Goal: Task Accomplishment & Management: Use online tool/utility

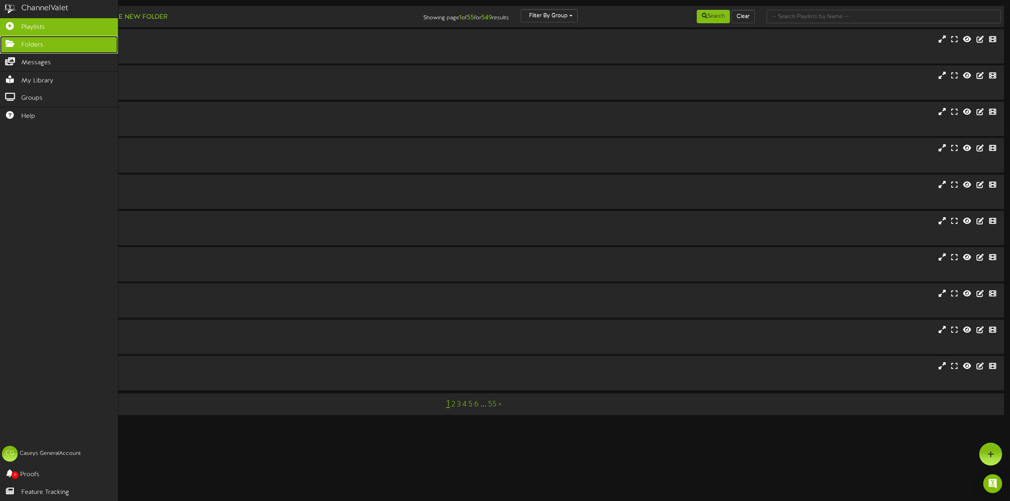
click at [18, 45] on icon at bounding box center [10, 43] width 20 height 6
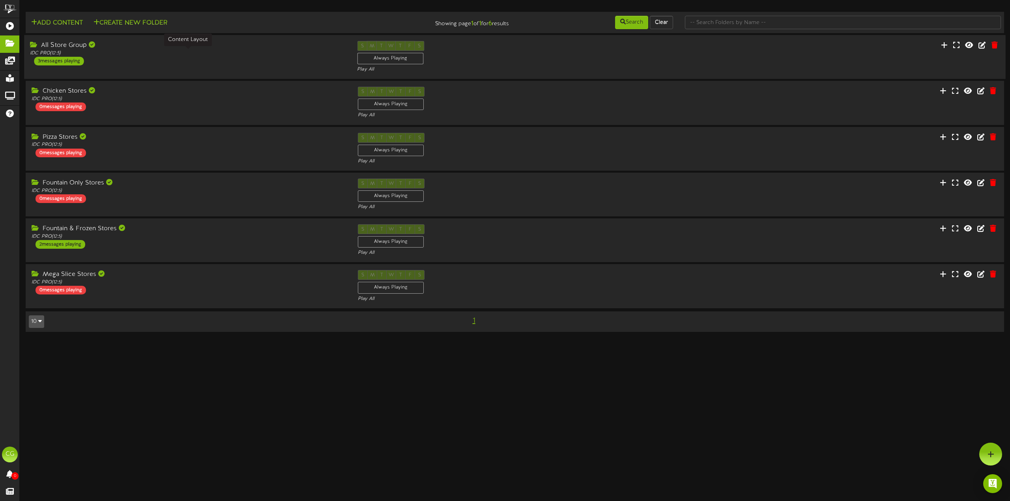
click at [120, 56] on div "IDC PRO ( 12:5 )" at bounding box center [187, 53] width 315 height 7
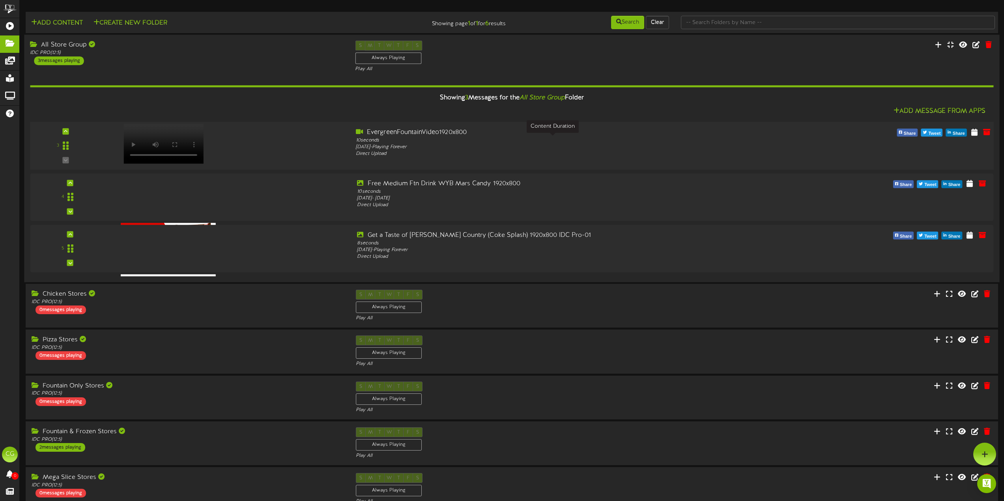
click at [408, 142] on div "10 seconds" at bounding box center [552, 140] width 393 height 7
click at [415, 191] on div "10 seconds" at bounding box center [552, 192] width 393 height 7
click at [405, 239] on div "Get a Taste of Casey's Country (Coke Splash) 1920x800 IDC Pro-01" at bounding box center [552, 235] width 393 height 9
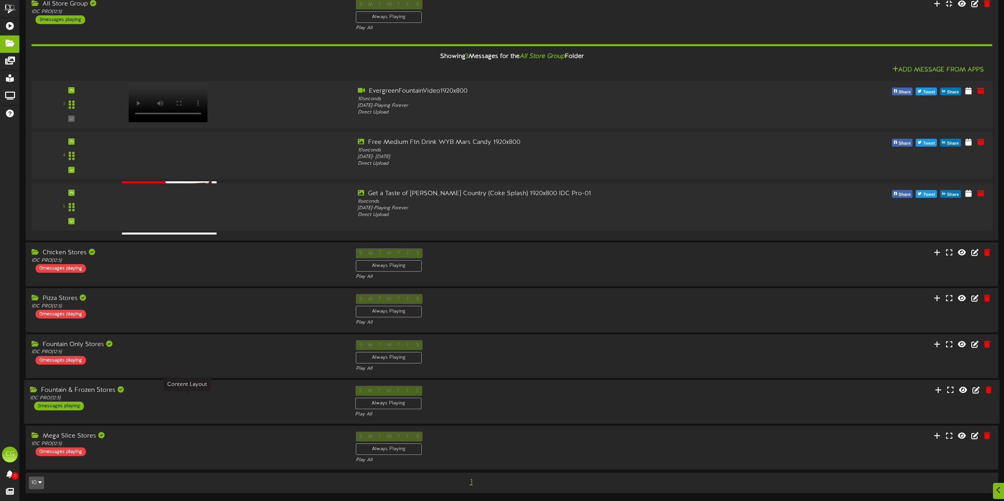
click at [166, 400] on div "IDC PRO ( 12:5 )" at bounding box center [186, 398] width 313 height 7
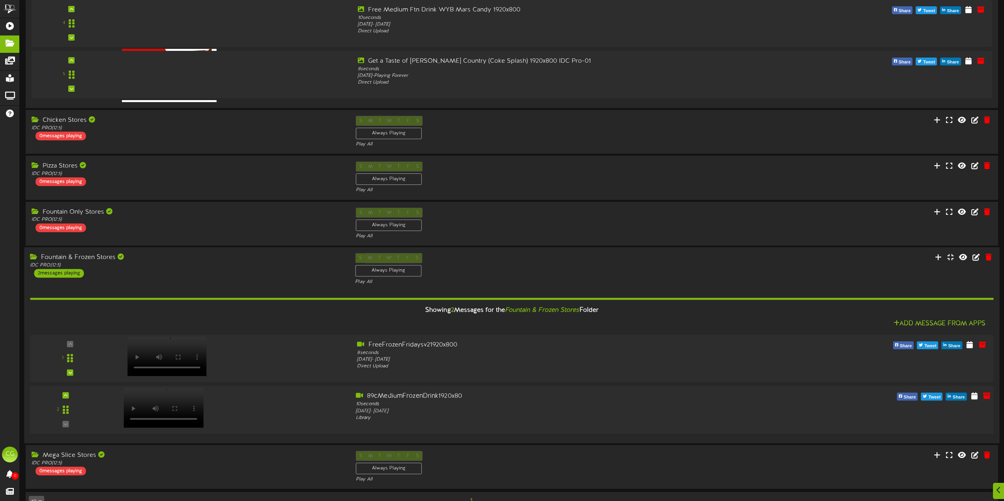
scroll to position [193, 0]
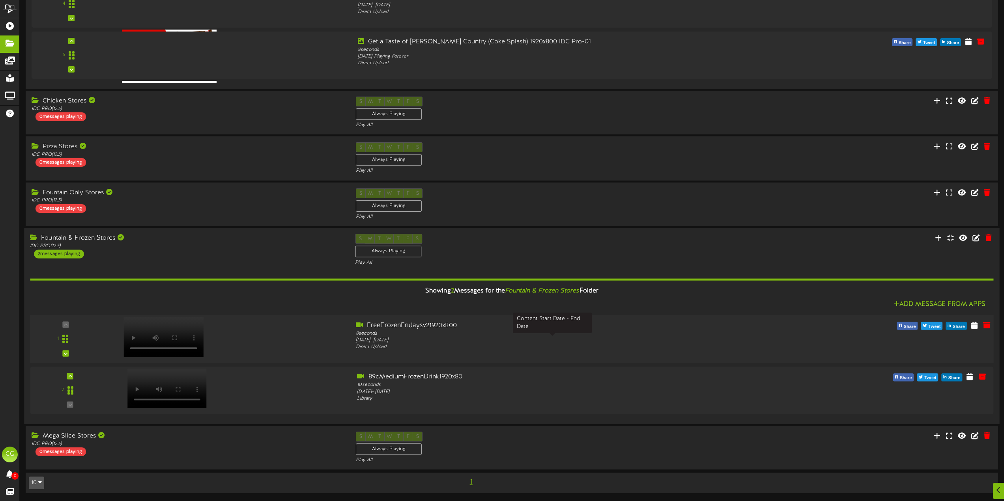
click at [424, 340] on div "Wednesday, 4/30/2025 - Tuesday, 1/6/2026" at bounding box center [552, 340] width 393 height 7
click at [133, 240] on div "Fountain & Frozen Stores" at bounding box center [186, 238] width 313 height 9
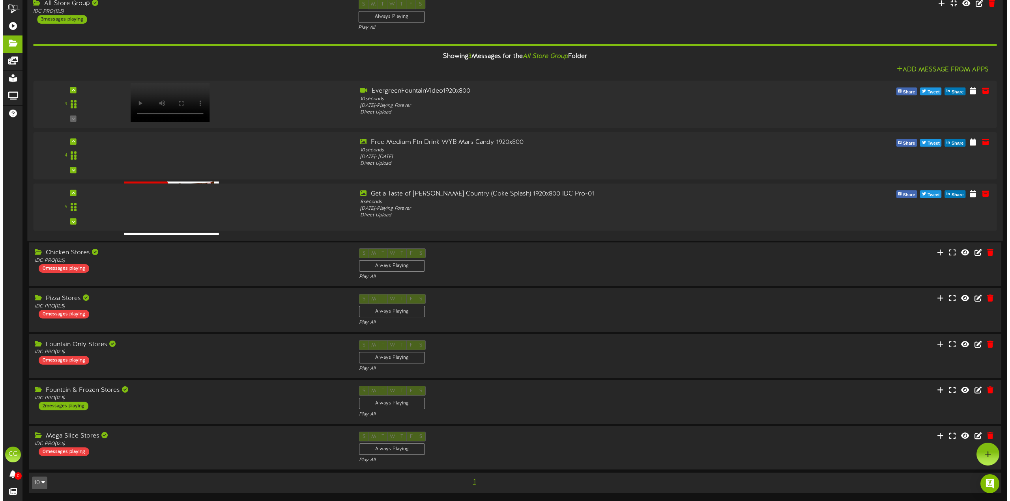
scroll to position [0, 0]
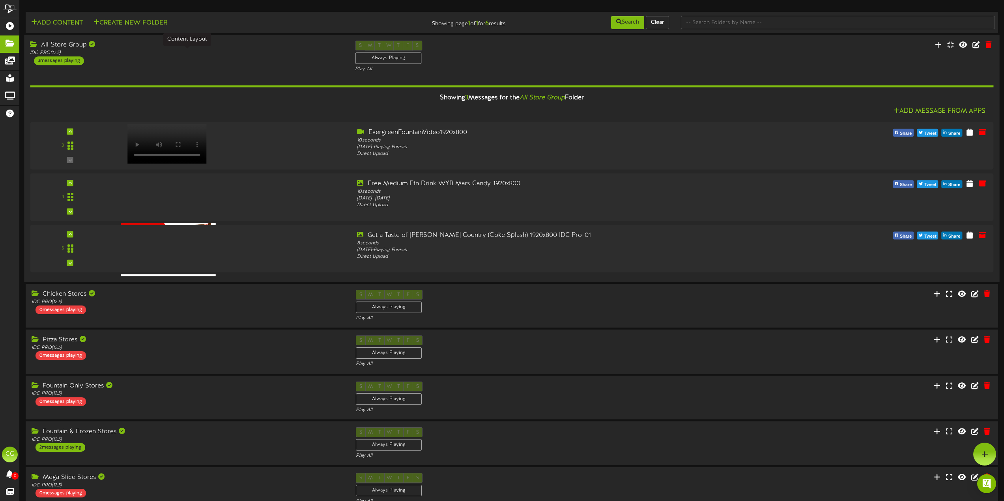
click at [142, 54] on div "IDC PRO ( 12:5 )" at bounding box center [186, 53] width 313 height 7
